Goal: Check status

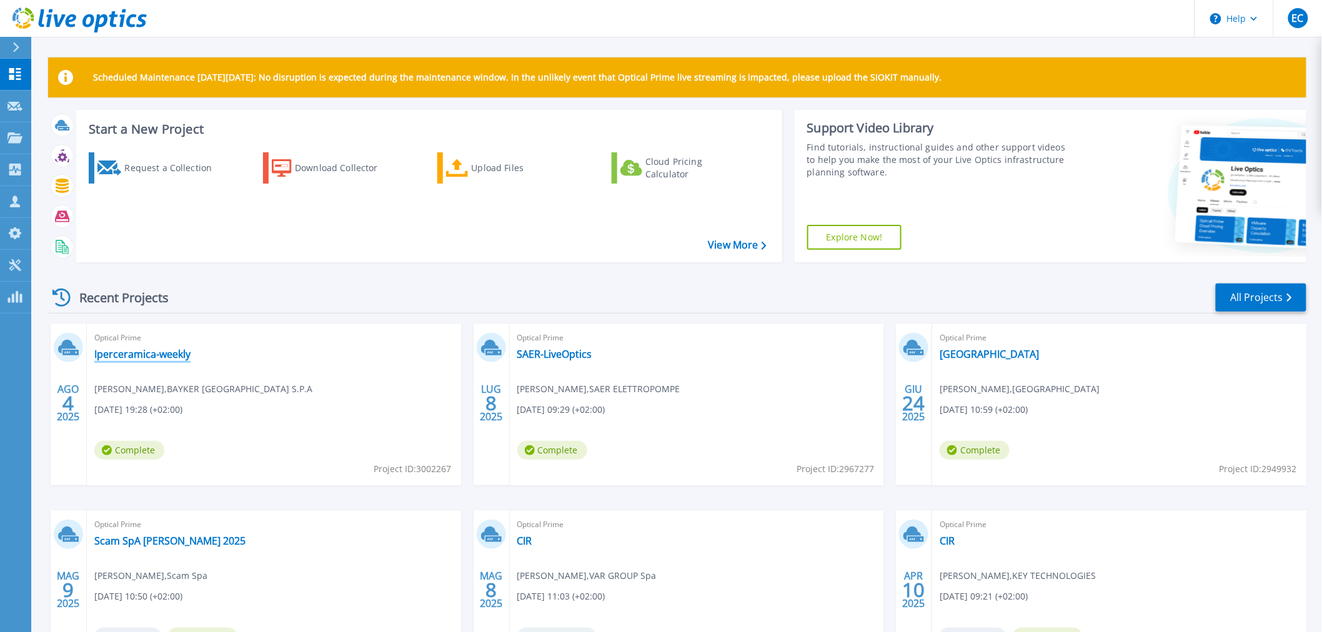
drag, startPoint x: 179, startPoint y: 354, endPoint x: 228, endPoint y: 342, distance: 50.8
click at [179, 354] on link "Iperceramica-weekly" at bounding box center [142, 354] width 96 height 12
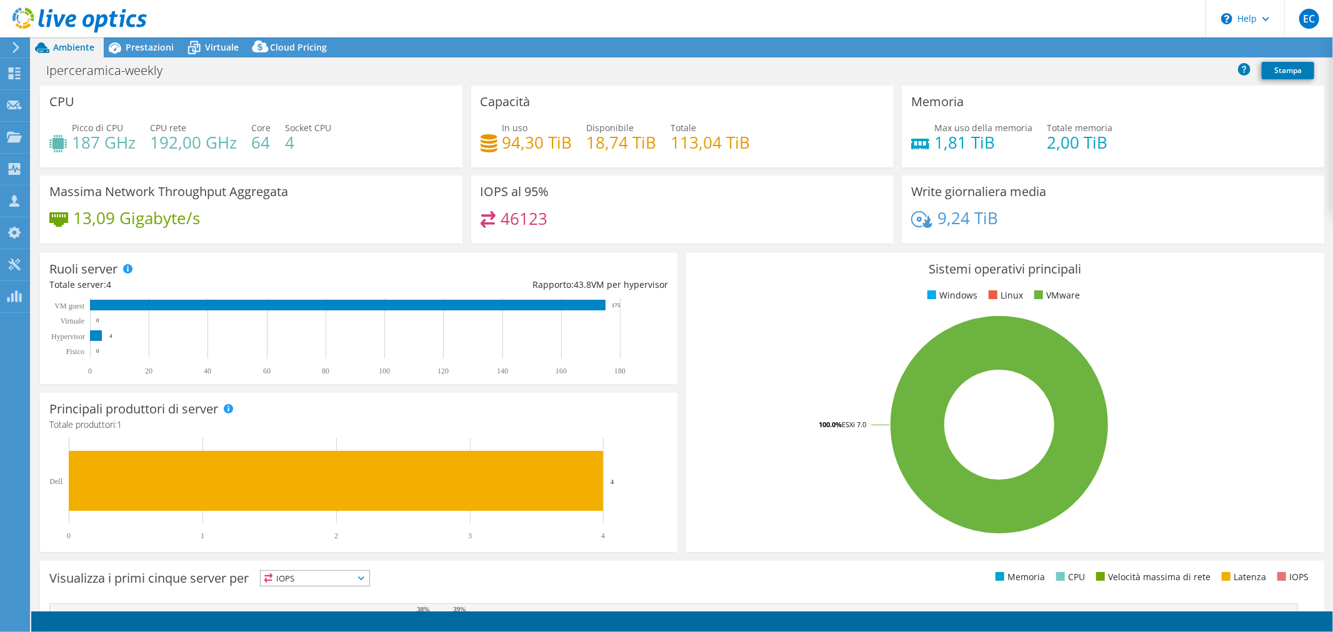
select select "EULondon"
